Goal: Transaction & Acquisition: Purchase product/service

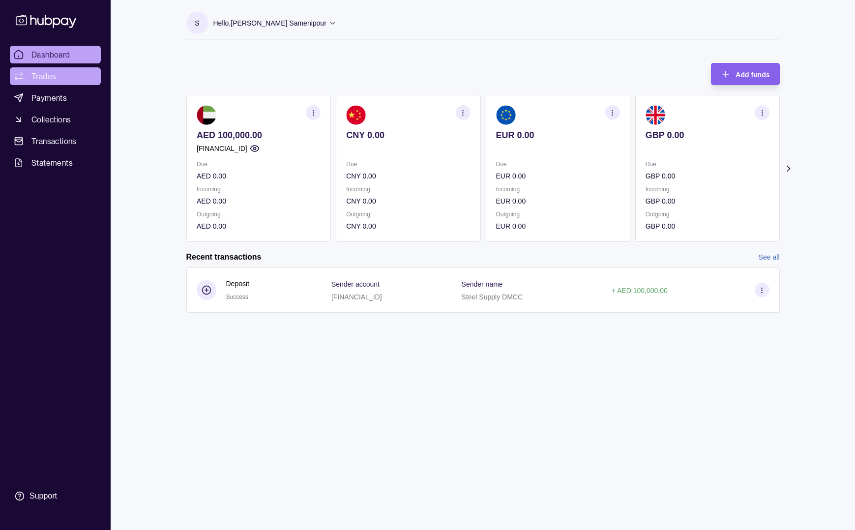
click at [42, 77] on span "Trades" at bounding box center [43, 76] width 25 height 12
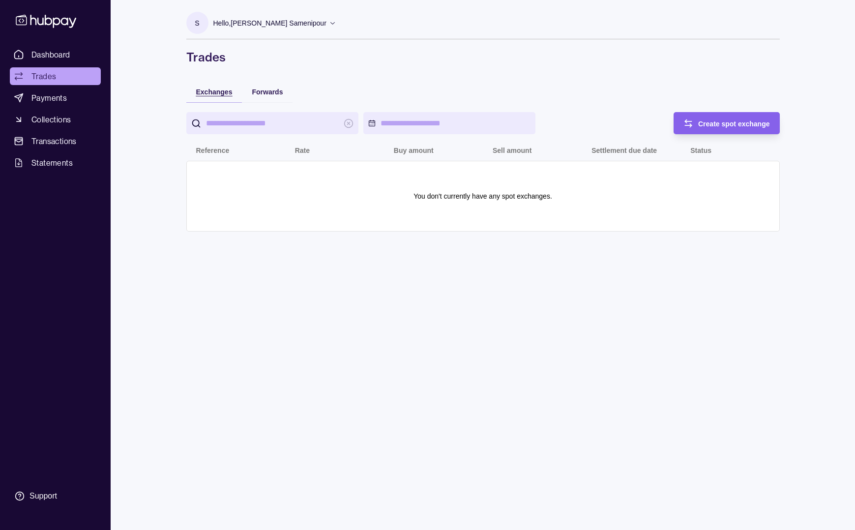
click at [217, 94] on span "Exchanges" at bounding box center [214, 92] width 36 height 8
click at [198, 125] on circle at bounding box center [195, 123] width 6 height 6
click at [718, 125] on span "Create spot exchange" at bounding box center [734, 124] width 72 height 8
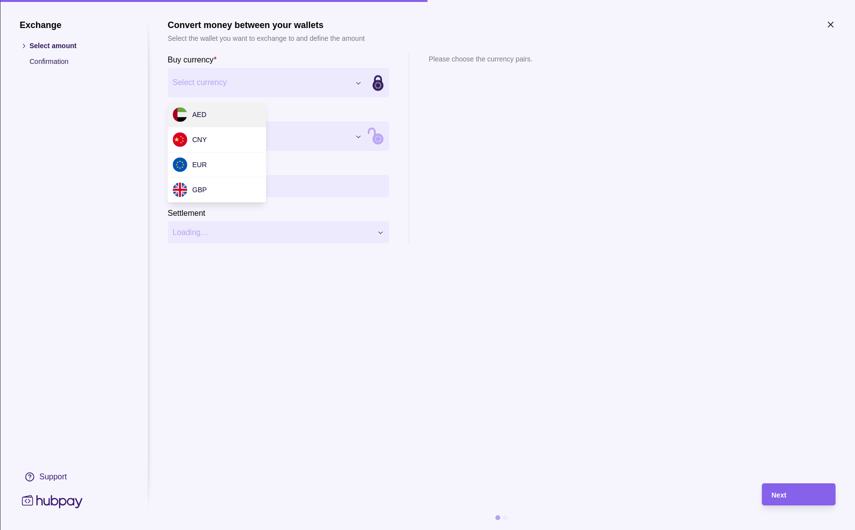
click at [357, 530] on div "Exchange Select amount Confirmation Support Convert money between your wallets …" at bounding box center [427, 530] width 855 height 0
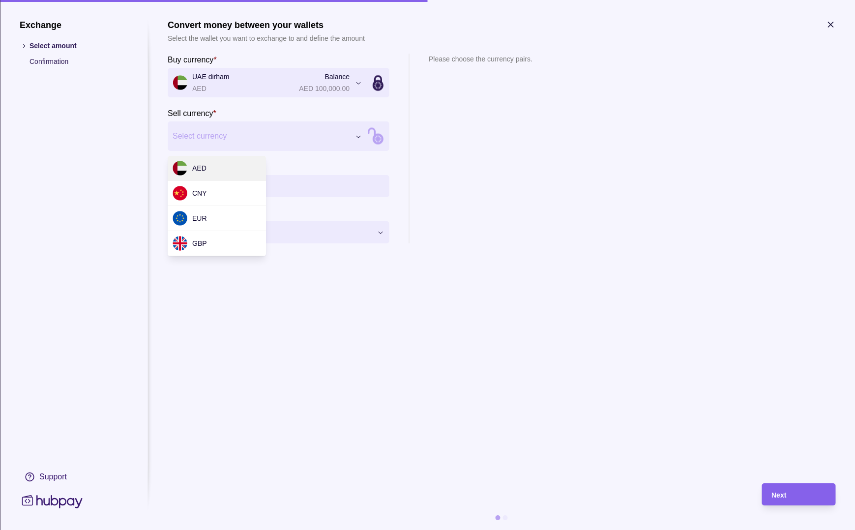
click at [360, 530] on div "Exchange Select amount Confirmation Support Convert money between your wallets …" at bounding box center [427, 530] width 855 height 0
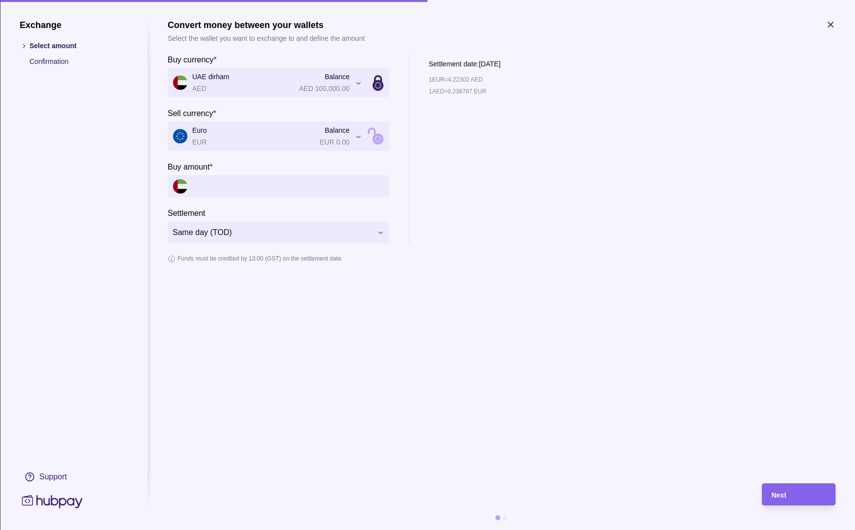
click at [359, 530] on div "**********" at bounding box center [427, 530] width 855 height 0
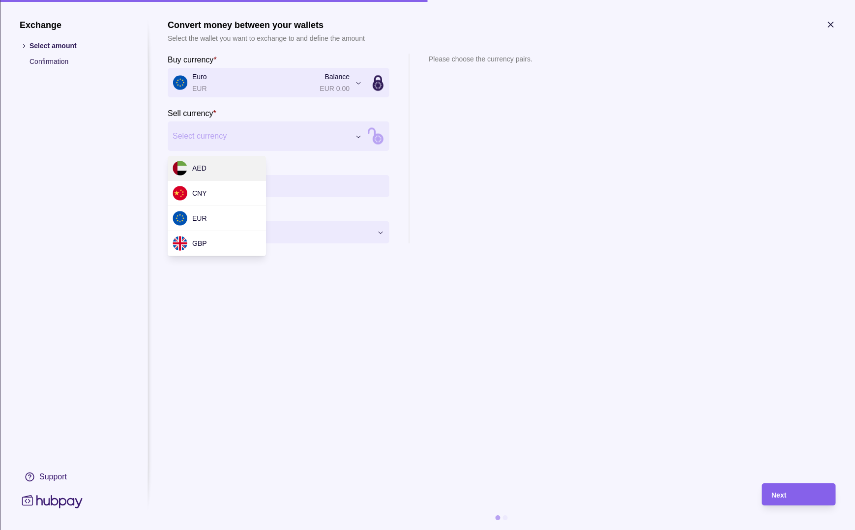
click at [353, 530] on div "Exchange Select amount Confirmation Support Convert money between your wallets …" at bounding box center [427, 530] width 855 height 0
click at [358, 530] on div "Exchange Select amount Confirmation Support Convert money between your wallets …" at bounding box center [427, 530] width 855 height 0
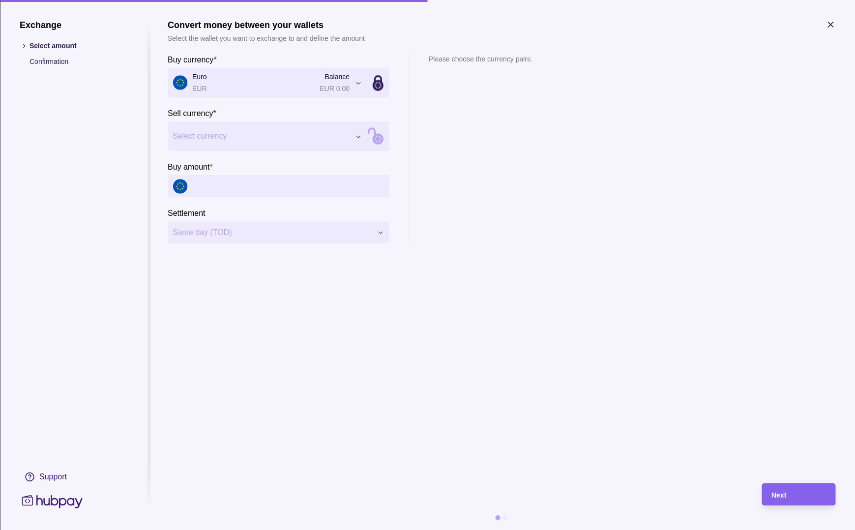
click at [357, 530] on div "Exchange Select amount Confirmation Support Convert money between your wallets …" at bounding box center [427, 530] width 855 height 0
click at [358, 530] on div "Exchange Select amount Confirmation Support Convert money between your wallets …" at bounding box center [427, 530] width 855 height 0
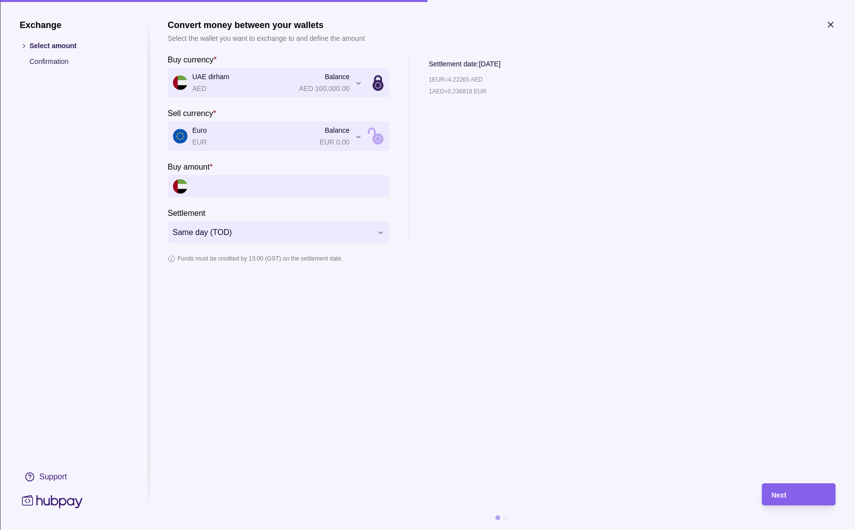
click at [222, 185] on input "Buy amount *" at bounding box center [288, 186] width 192 height 22
click at [34, 48] on p "Select amount" at bounding box center [79, 45] width 98 height 11
click at [834, 25] on icon "button" at bounding box center [831, 25] width 10 height 10
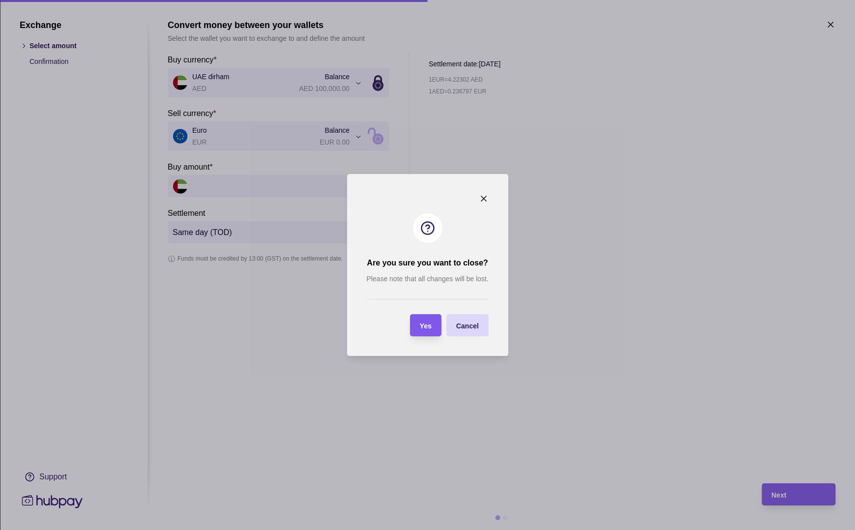
click at [430, 325] on span "Yes" at bounding box center [426, 326] width 12 height 8
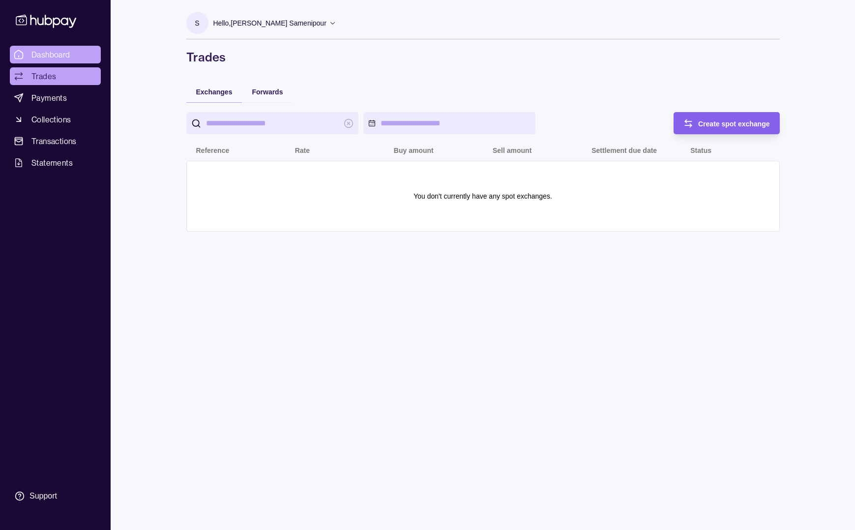
click at [52, 59] on span "Dashboard" at bounding box center [50, 55] width 39 height 12
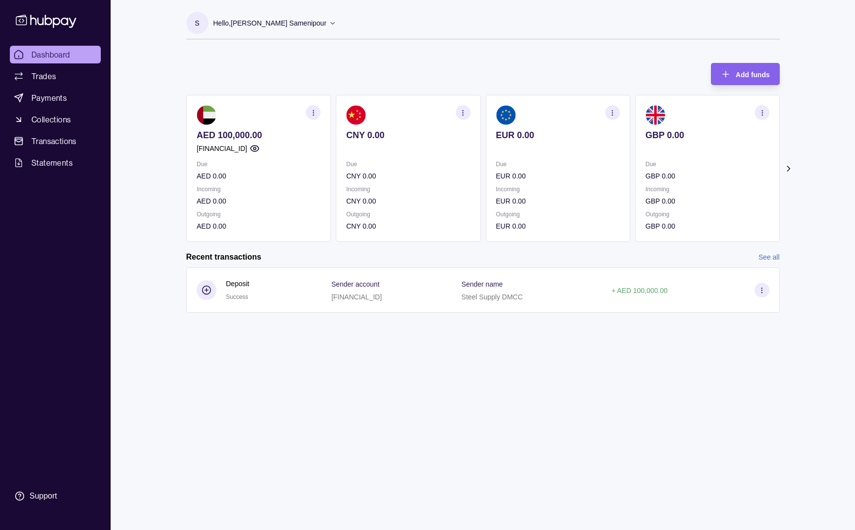
click at [329, 22] on icon at bounding box center [332, 22] width 7 height 7
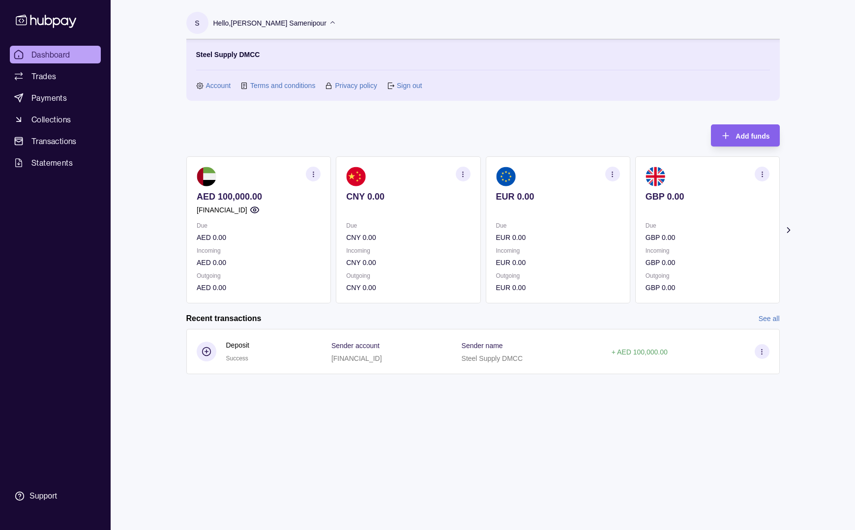
click at [403, 89] on link "Sign out" at bounding box center [409, 85] width 25 height 11
